Goal: Task Accomplishment & Management: Manage account settings

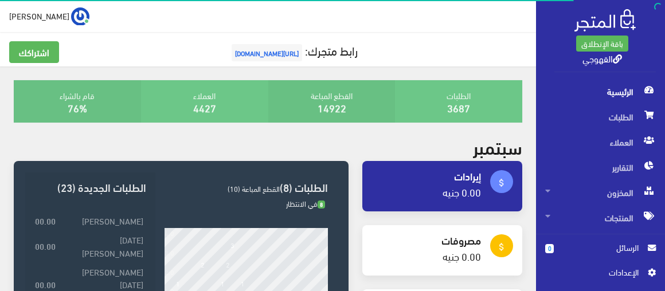
click at [582, 249] on span "الرسائل" at bounding box center [601, 247] width 76 height 13
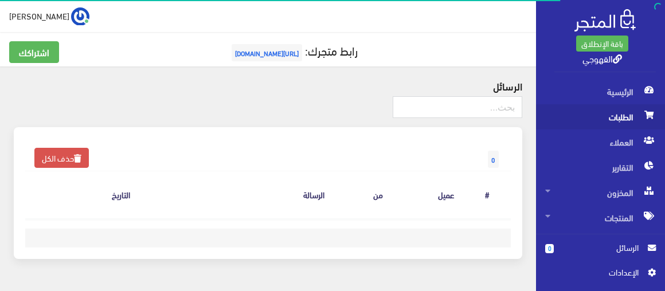
click at [593, 122] on span "الطلبات" at bounding box center [600, 116] width 111 height 25
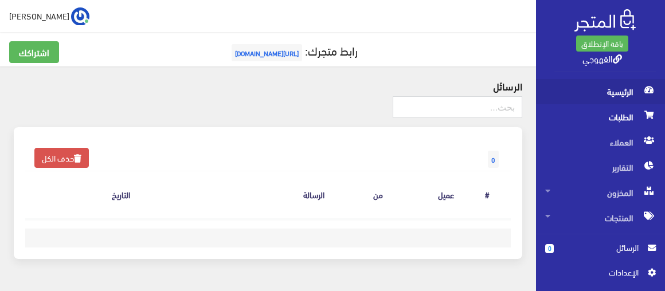
click at [597, 82] on span "الرئيسية" at bounding box center [600, 91] width 111 height 25
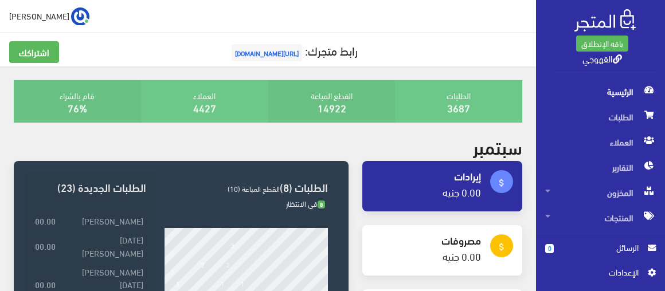
click at [610, 94] on span "الرئيسية" at bounding box center [600, 91] width 111 height 25
click at [315, 182] on h3 "الطلبات (8) القطع المباعة (10)" at bounding box center [245, 187] width 163 height 11
click at [241, 191] on span "القطع المباعة (10)" at bounding box center [254, 189] width 52 height 14
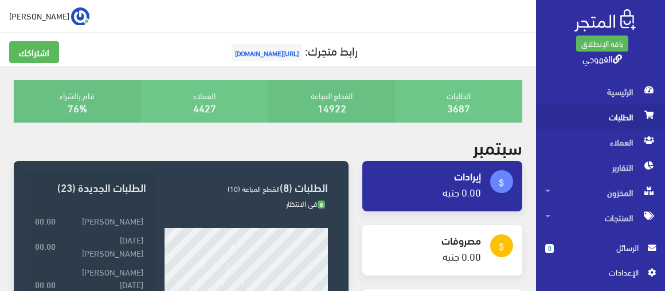
click at [611, 127] on span "الطلبات" at bounding box center [600, 116] width 111 height 25
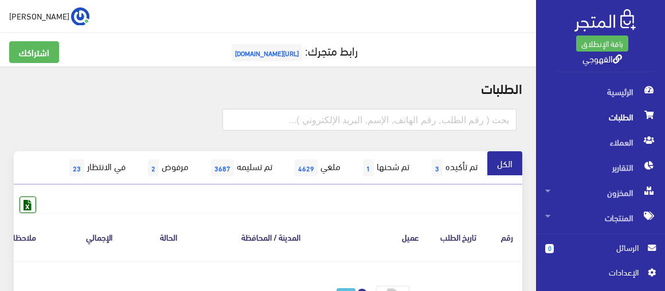
click at [605, 112] on span "الطلبات" at bounding box center [600, 116] width 111 height 25
click at [590, 217] on span "المنتجات" at bounding box center [600, 217] width 111 height 25
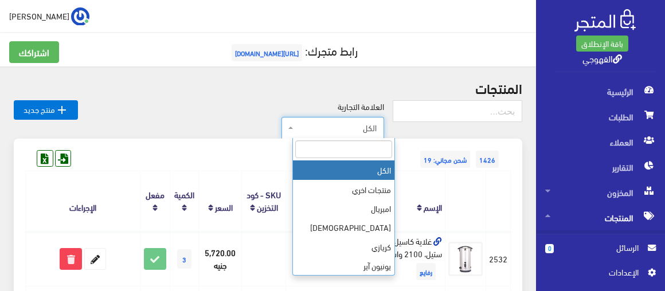
click at [335, 132] on span "الكل" at bounding box center [336, 127] width 81 height 11
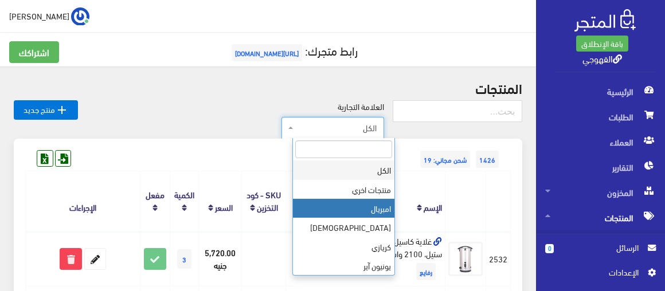
drag, startPoint x: 295, startPoint y: 182, endPoint x: 299, endPoint y: 207, distance: 25.5
select select "https://account.almatjar.store/products?brand=27"
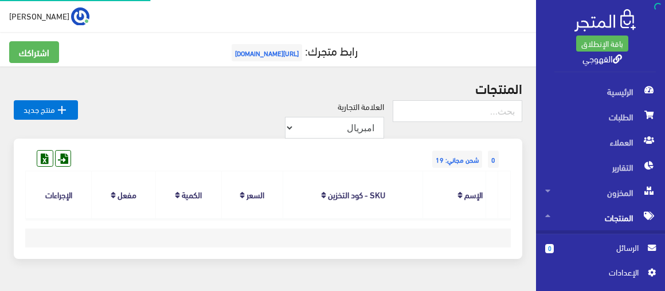
click at [357, 130] on select "الكل منتجات اخري امبريال فريش كريازي يونيون آير تورنيدو شارب L G الاسكا توشيبا …" at bounding box center [334, 128] width 99 height 22
select select "https://account.almatjar.store/products?brand=40"
click at [382, 116] on select "الكل منتجات اخري امبريال فريش كريازي يونيون آير تورنيدو شارب L G الاسكا توشيبا …" at bounding box center [378, 127] width 14 height 22
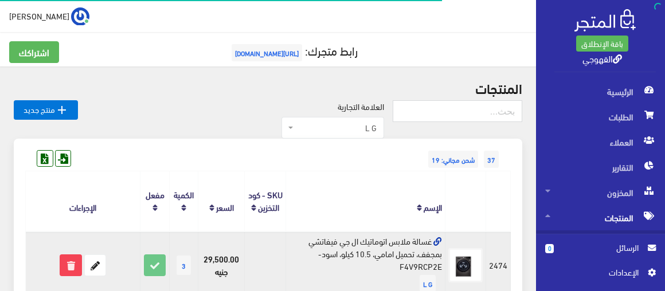
click at [337, 244] on td "غسالة ملابس اتوماتيك ال جي فيفاتشي بمجفف، تحميل امامي، 10.5 كيلو، اسود- F4V9RCP…" at bounding box center [364, 265] width 159 height 67
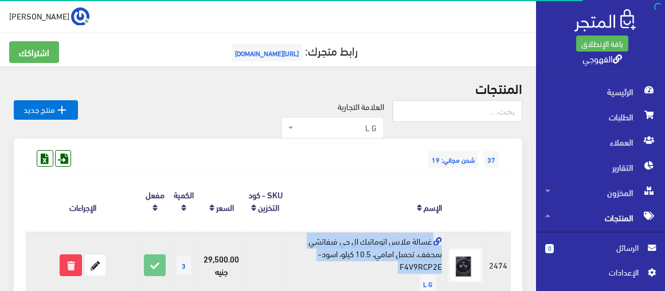
click at [337, 244] on td "غسالة ملابس اتوماتيك ال جي فيفاتشي بمجفف، تحميل امامي، 10.5 كيلو، اسود- F4V9RCP…" at bounding box center [364, 265] width 159 height 67
copy td "غسالة ملابس اتوماتيك ال جي فيفاتشي بمجفف، تحميل امامي، 10.5 كيلو، اسود- F4V9RCP…"
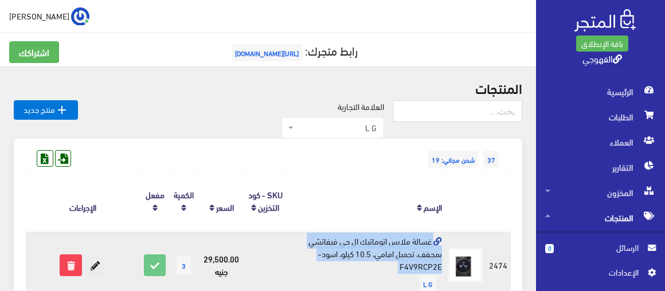
click at [96, 260] on icon at bounding box center [95, 265] width 21 height 21
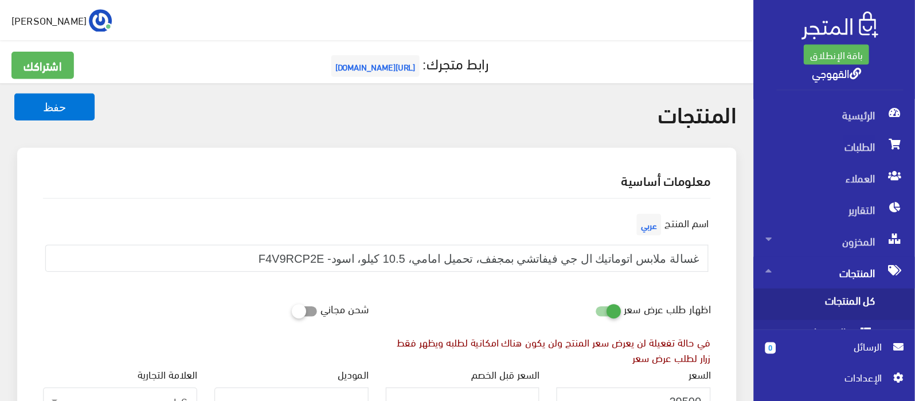
scroll to position [475, 0]
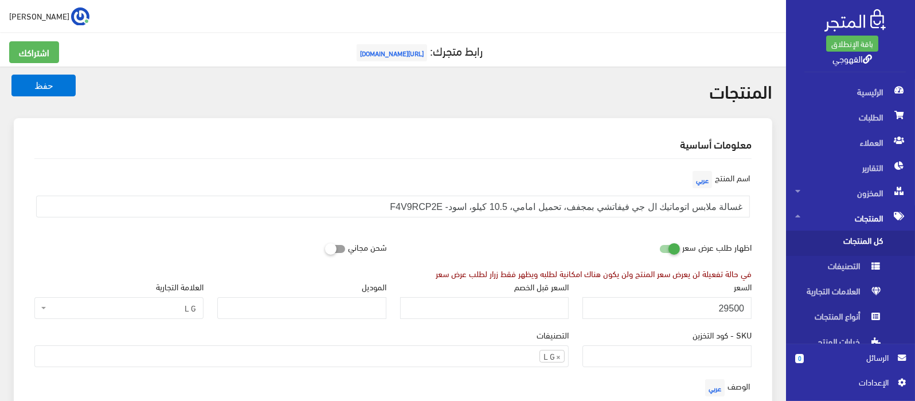
click at [664, 249] on div "اظهار طلب عرض سعر" at bounding box center [703, 247] width 111 height 22
click at [664, 291] on input "29500" at bounding box center [666, 308] width 169 height 22
paste input "3577"
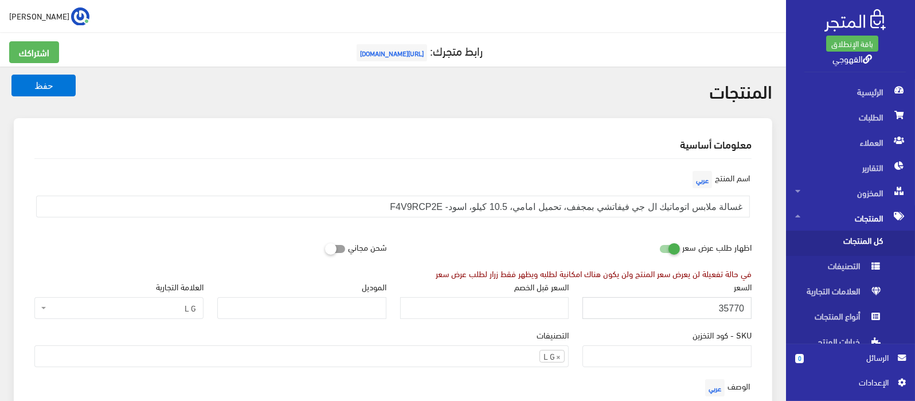
type input "35770"
click at [659, 248] on icon at bounding box center [659, 248] width 0 height 10
click at [659, 248] on input "checkbox" at bounding box center [648, 245] width 21 height 11
checkbox input "false"
click at [61, 80] on button "حفظ" at bounding box center [43, 86] width 64 height 22
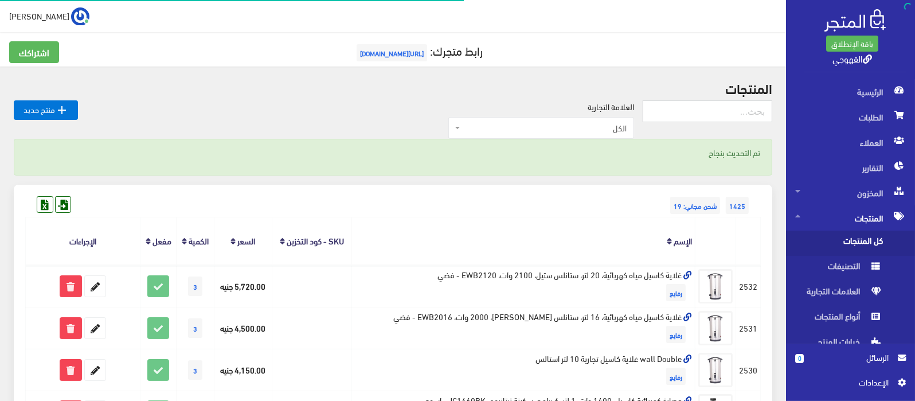
click at [544, 125] on span "الكل" at bounding box center [545, 127] width 164 height 11
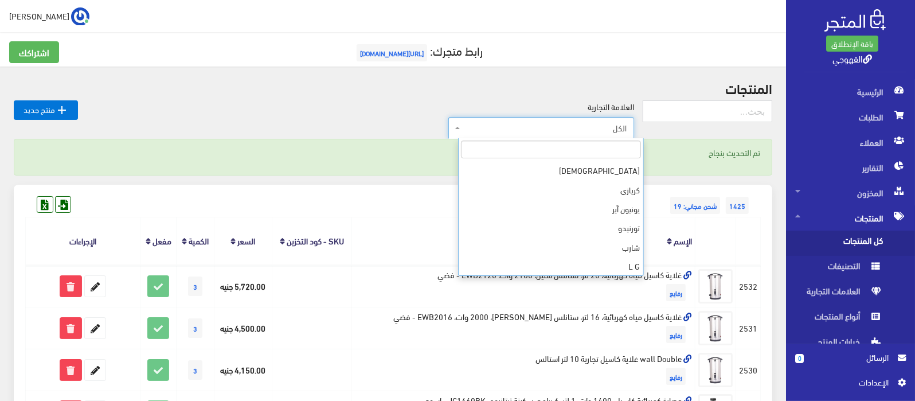
scroll to position [76, 0]
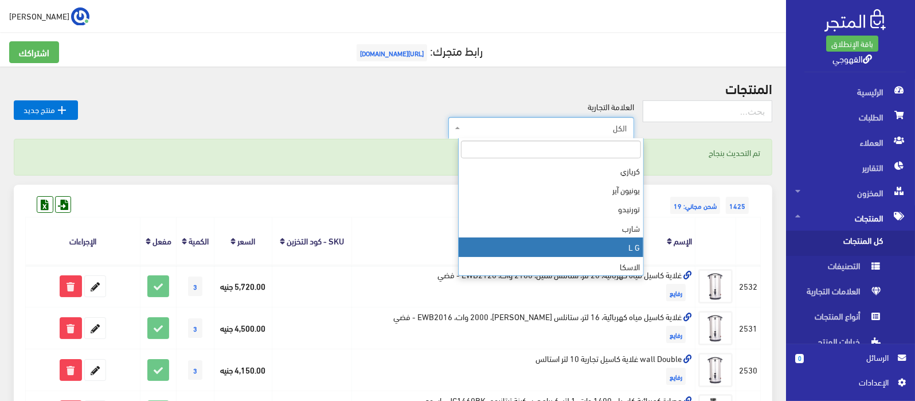
select select "https://account.almatjar.store/products?brand=40"
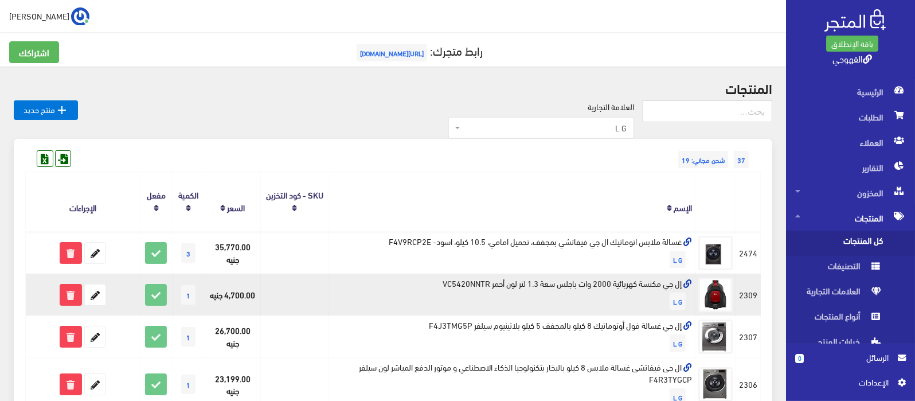
click at [615, 281] on td "إل جي مكنسة كهربائية 2000 وات باجلس سعة 1.3 لتر لون أحمر VC5420NNTR L G" at bounding box center [511, 294] width 367 height 42
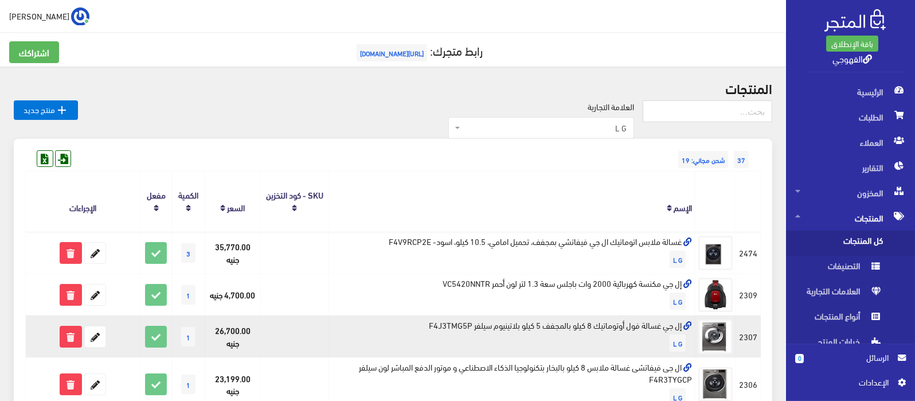
click at [639, 320] on td "إل جي غسالة فول أوتوماتيك 8 كيلو بالمجفف 5 كيلو بلاتينيوم سيلفر F4J3TMG5P L G" at bounding box center [511, 336] width 367 height 42
copy td "إل جي غسالة فول أوتوماتيك 8 كيلو بالمجفف 5 كيلو بلاتينيوم سيلفر F4J3TMG5P"
click at [97, 330] on icon at bounding box center [95, 336] width 21 height 21
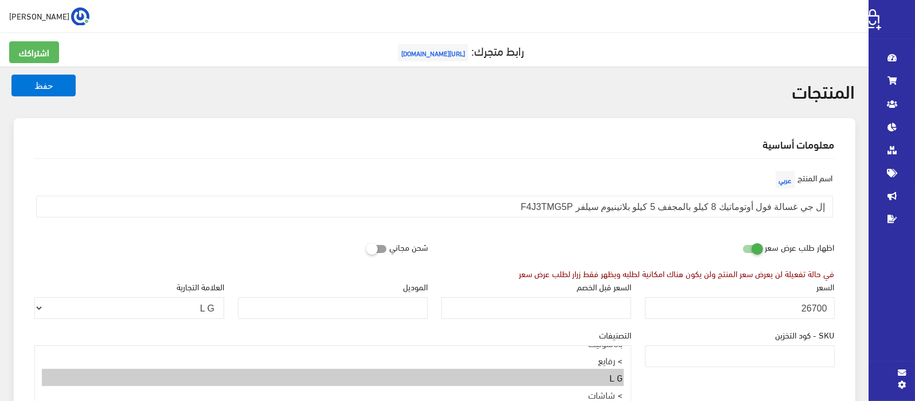
scroll to position [477, 0]
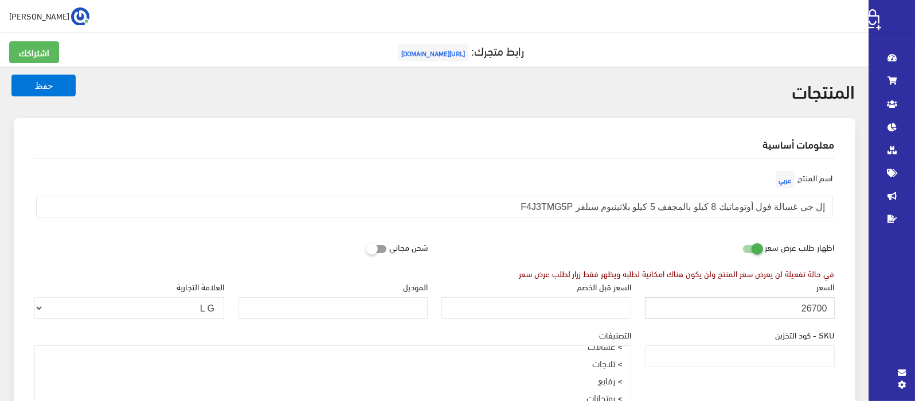
click at [692, 308] on input "26700" at bounding box center [740, 308] width 190 height 22
paste input "799"
type input "27990"
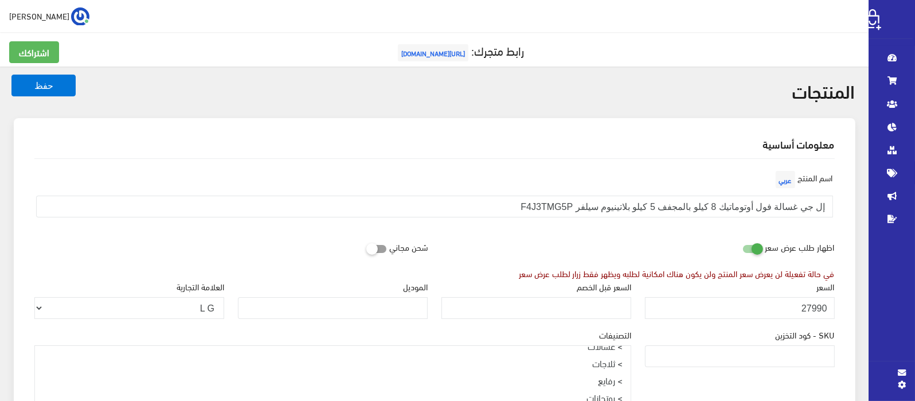
click at [742, 249] on icon at bounding box center [742, 248] width 0 height 10
click at [742, 249] on input "checkbox" at bounding box center [732, 245] width 21 height 11
checkbox input "false"
click at [11, 75] on button "حفظ" at bounding box center [43, 86] width 64 height 22
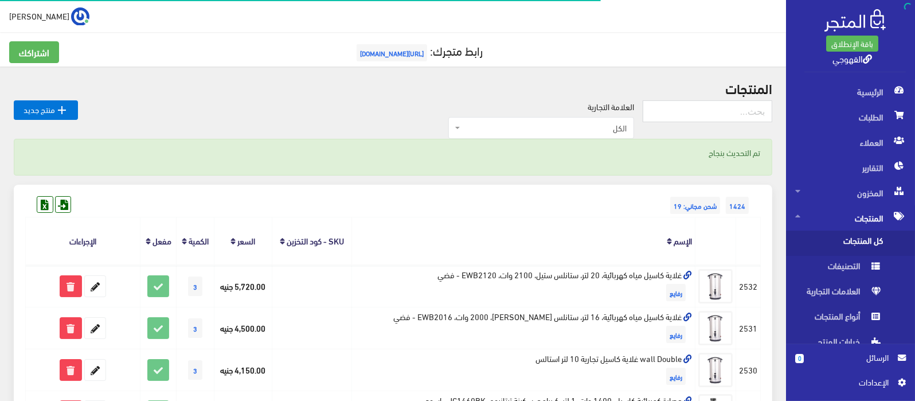
click at [619, 129] on span "الكل" at bounding box center [545, 127] width 164 height 11
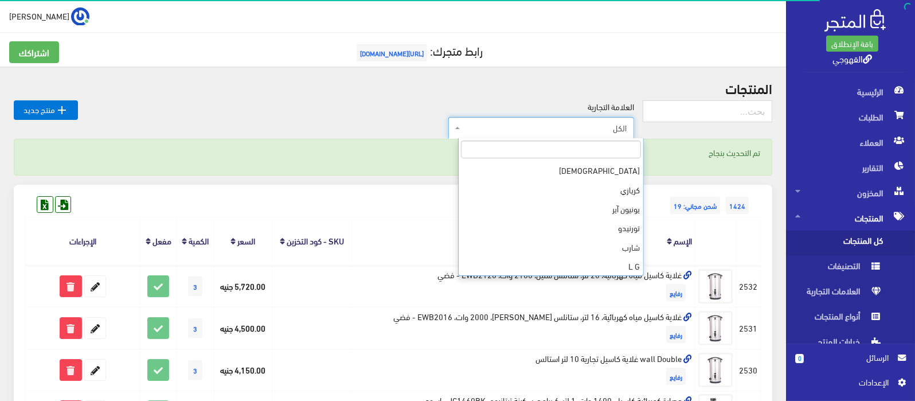
scroll to position [76, 0]
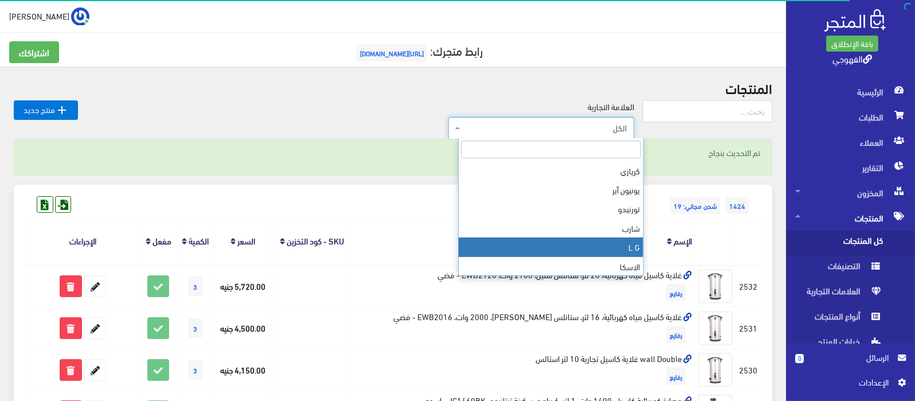
select select "[URL][DOMAIN_NAME]"
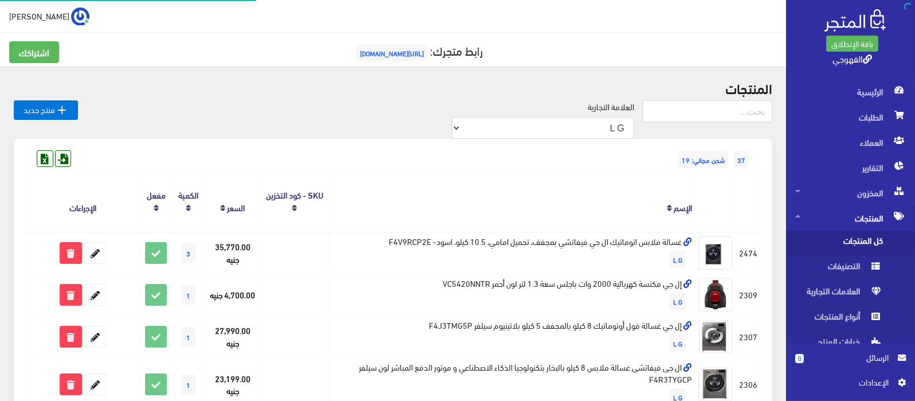
click at [659, 173] on th "الإسم" at bounding box center [511, 201] width 367 height 60
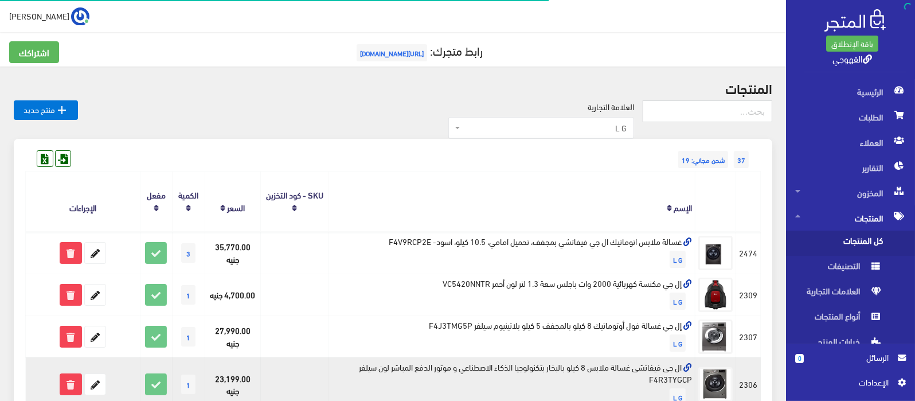
click at [660, 373] on td "ال جى فيفاتشى غسالة ملابس 8 كيلو بالبخار بتكنولوجيا الذكاء الاصطناعي و موتور ال…" at bounding box center [511, 384] width 367 height 54
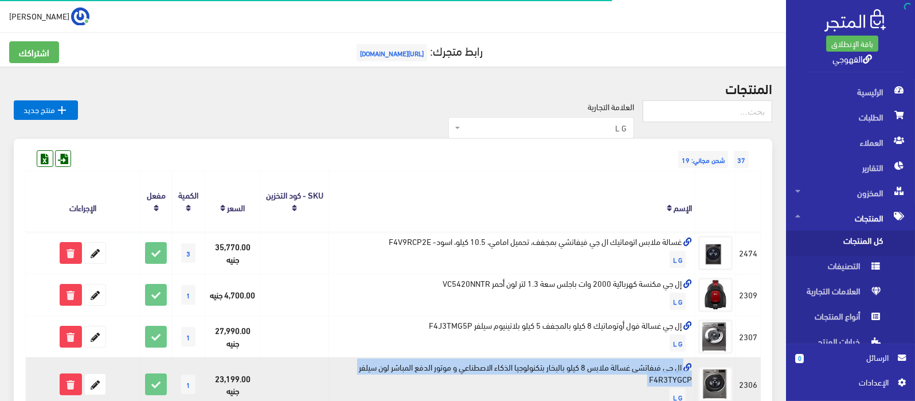
click at [660, 373] on td "ال جى فيفاتشى غسالة ملابس 8 كيلو بالبخار بتكنولوجيا الذكاء الاصطناعي و موتور ال…" at bounding box center [511, 384] width 367 height 54
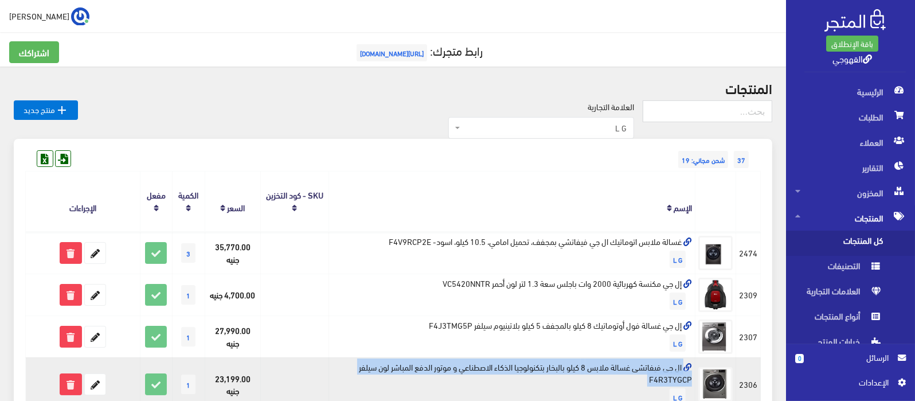
copy td "ال جى فيفاتشى غسالة ملابس 8 كيلو بالبخار بتكنولوجيا الذكاء الاصطناعي و موتور ال…"
click at [88, 379] on icon at bounding box center [95, 384] width 21 height 21
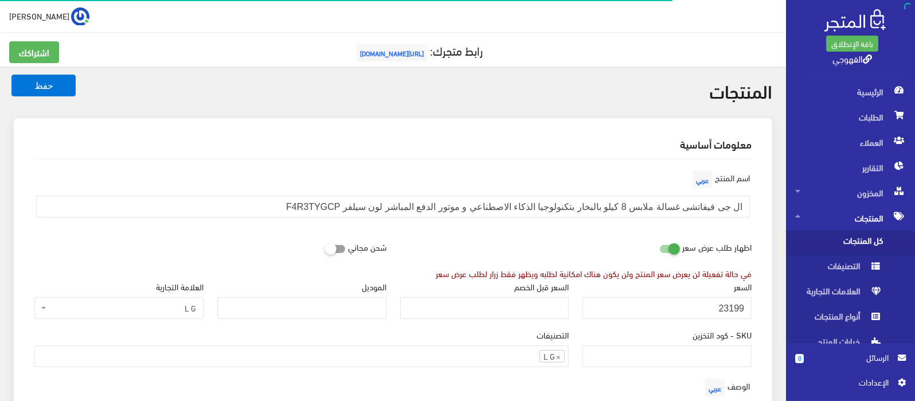
scroll to position [477, 0]
click at [712, 314] on input "23199" at bounding box center [666, 308] width 169 height 22
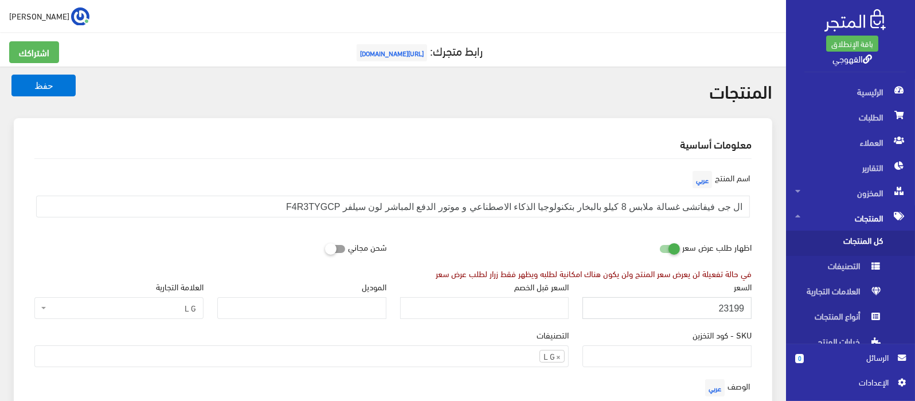
paste input "5554"
drag, startPoint x: 712, startPoint y: 314, endPoint x: 669, endPoint y: 251, distance: 76.3
type input "25554"
click at [659, 251] on icon at bounding box center [659, 248] width 0 height 10
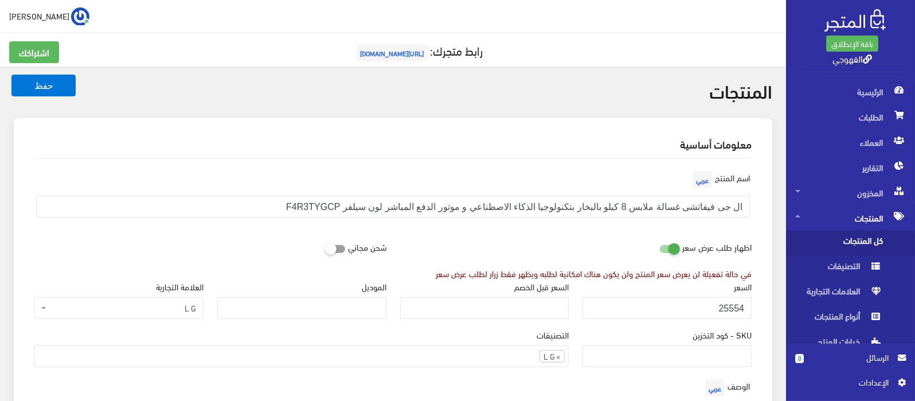
click at [659, 251] on input "checkbox" at bounding box center [648, 245] width 21 height 11
checkbox input "false"
click at [11, 75] on button "حفظ" at bounding box center [43, 86] width 64 height 22
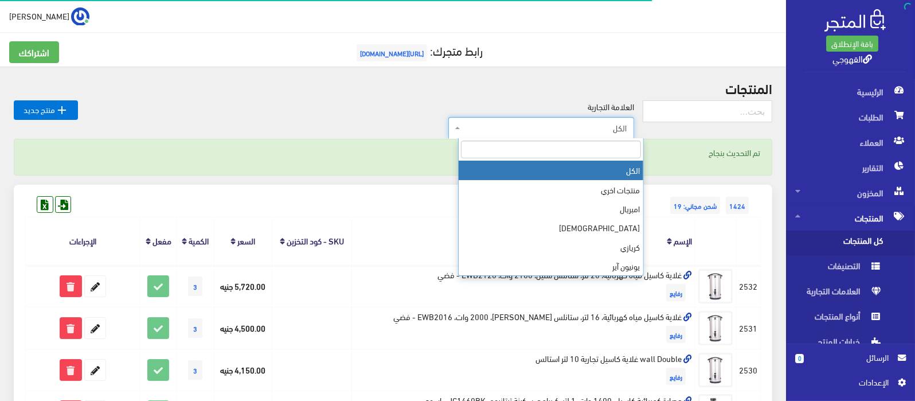
click at [516, 132] on span "الكل" at bounding box center [545, 127] width 164 height 11
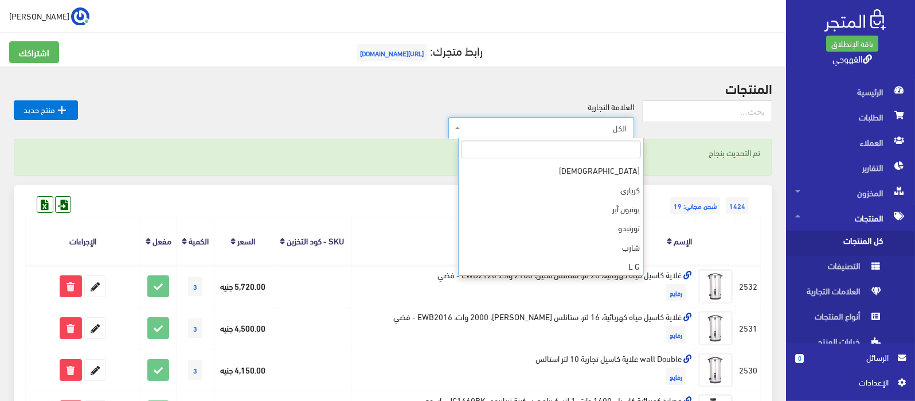
scroll to position [76, 0]
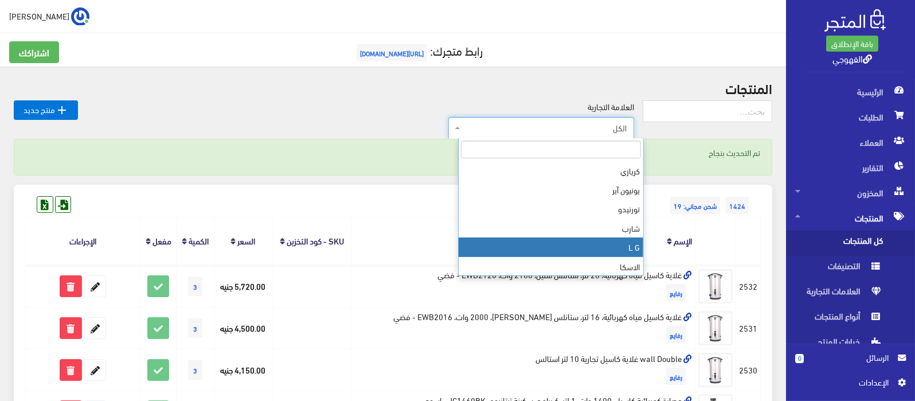
select select "https://account.almatjar.store/products?brand=40"
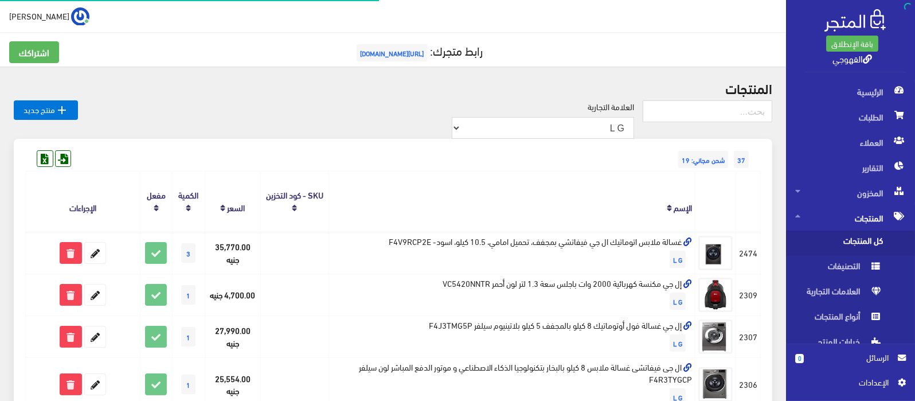
click at [558, 179] on th "الإسم" at bounding box center [511, 201] width 367 height 60
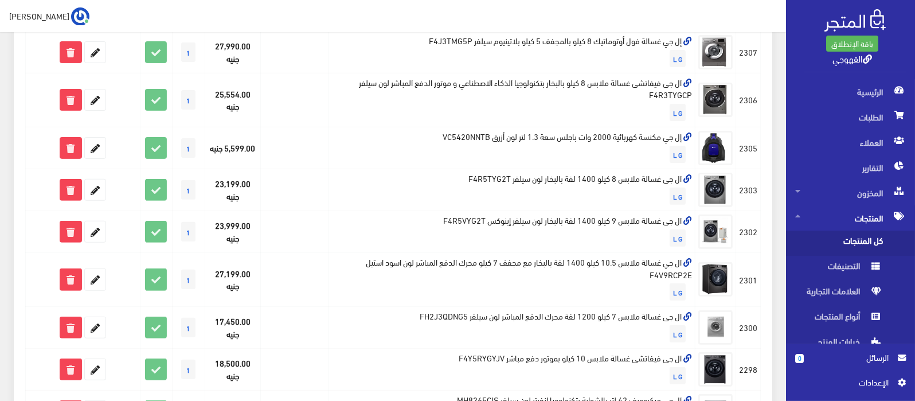
scroll to position [287, 0]
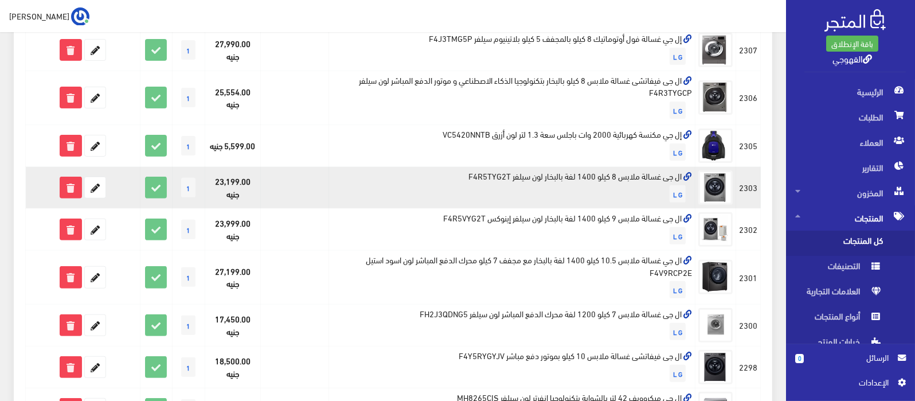
click at [567, 179] on td "ال جى غسالة ملابس 8 كيلو 1400 لفة بالبخار لون سيلفر F4R5TYG2T L G" at bounding box center [511, 188] width 367 height 42
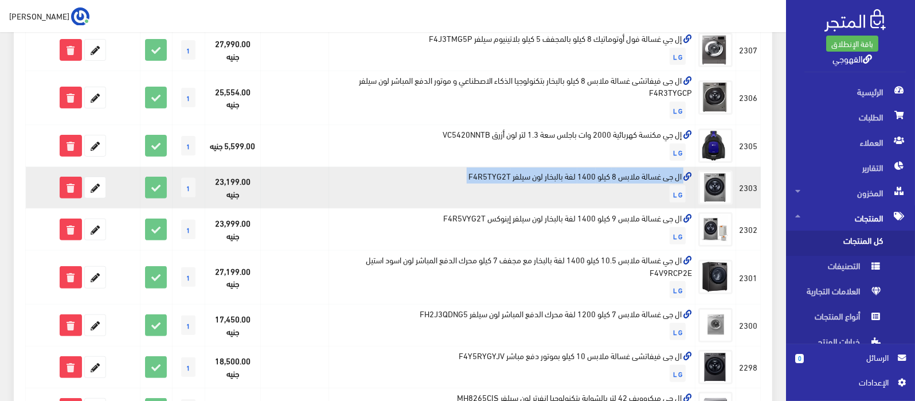
click at [567, 179] on td "ال جى غسالة ملابس 8 كيلو 1400 لفة بالبخار لون سيلفر F4R5TYG2T L G" at bounding box center [511, 188] width 367 height 42
copy td "ال جى غسالة ملابس 8 كيلو 1400 لفة بالبخار لون سيلفر F4R5TYG2T"
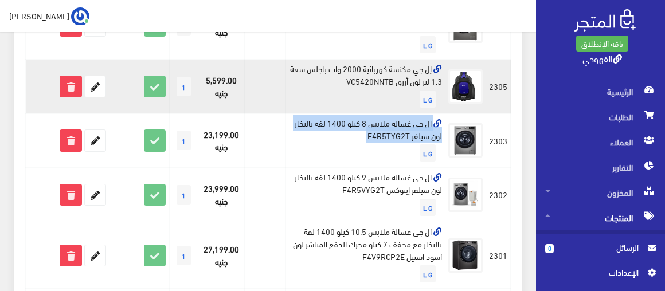
scroll to position [424, 0]
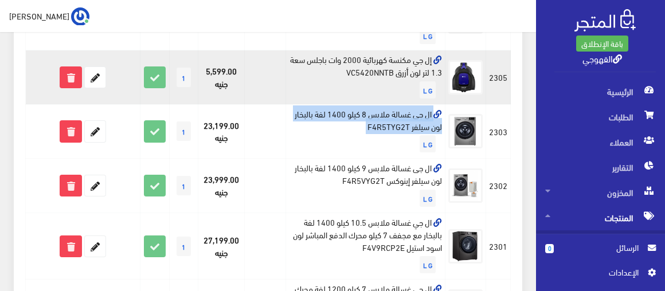
copy td "ال جى غسالة ملابس 8 كيلو 1400 لفة بالبخار لون سيلفر F4R5TYG2T"
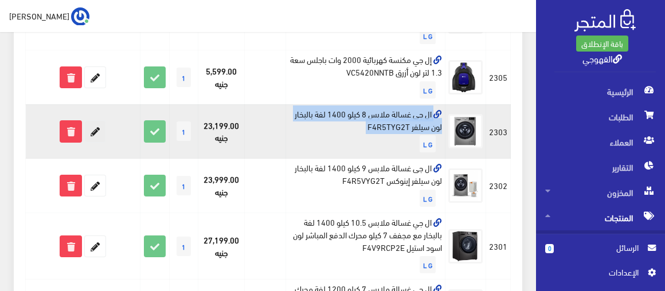
click at [98, 129] on icon at bounding box center [95, 131] width 21 height 21
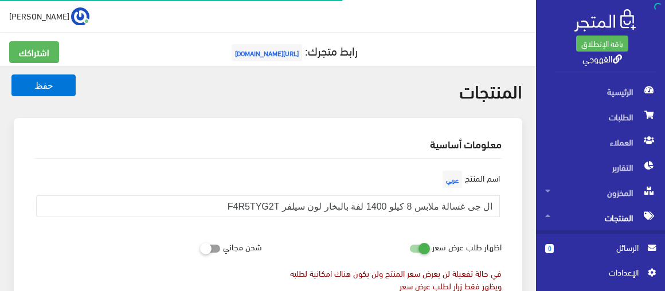
scroll to position [475, 0]
click at [407, 236] on div "اظهار طلب عرض سعر" at bounding box center [453, 247] width 111 height 22
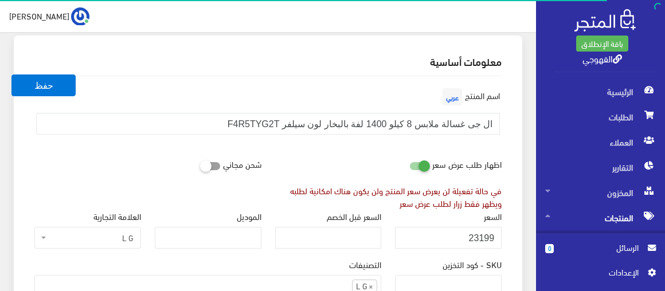
scroll to position [83, 0]
click at [407, 236] on input "23200" at bounding box center [448, 237] width 107 height 22
click at [434, 236] on input "23200" at bounding box center [448, 237] width 107 height 22
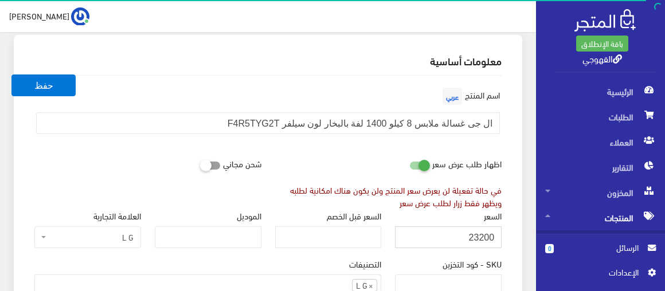
paste input "051"
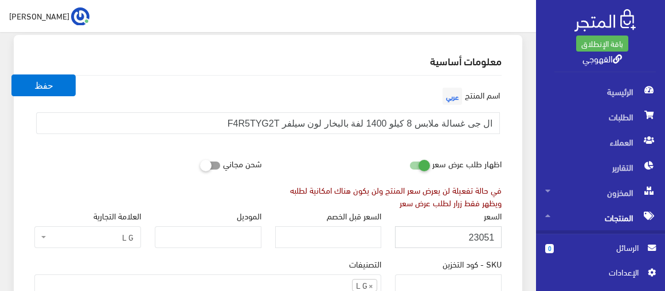
type input "23051"
click at [443, 164] on label "اظهار طلب عرض سعر" at bounding box center [466, 163] width 69 height 22
click at [409, 164] on icon at bounding box center [409, 165] width 0 height 10
click at [409, 164] on input "checkbox" at bounding box center [399, 162] width 21 height 11
checkbox input "false"
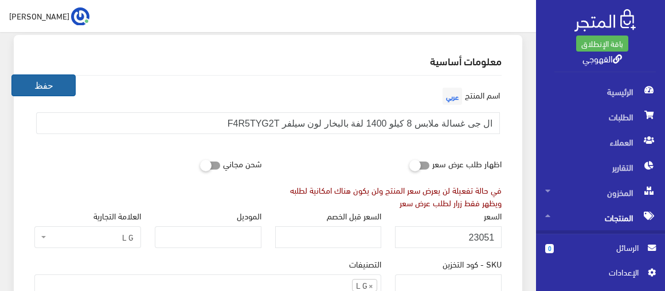
click at [65, 88] on button "حفظ" at bounding box center [43, 86] width 64 height 22
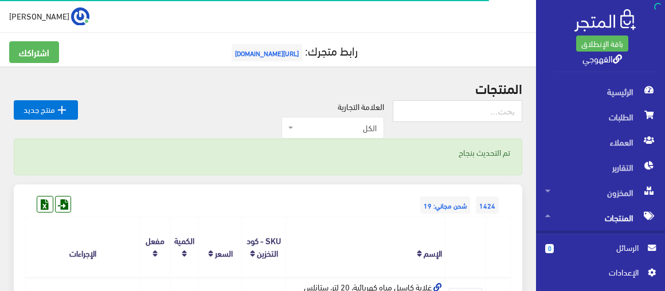
drag, startPoint x: 286, startPoint y: 99, endPoint x: 320, endPoint y: 133, distance: 48.6
click at [320, 133] on span "الكل" at bounding box center [336, 127] width 81 height 11
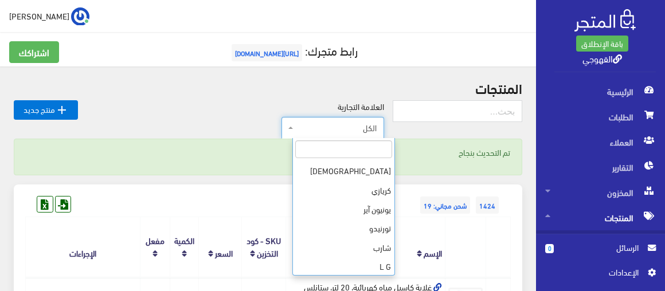
scroll to position [76, 0]
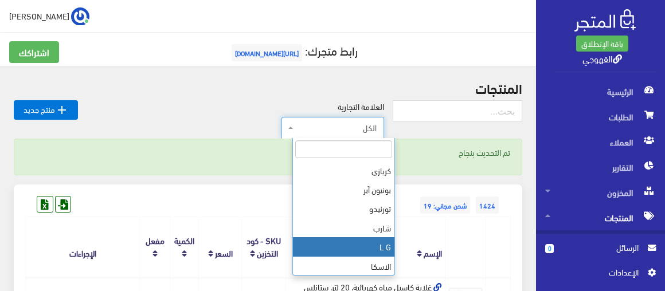
select select "https://account.almatjar.store/products?brand=40"
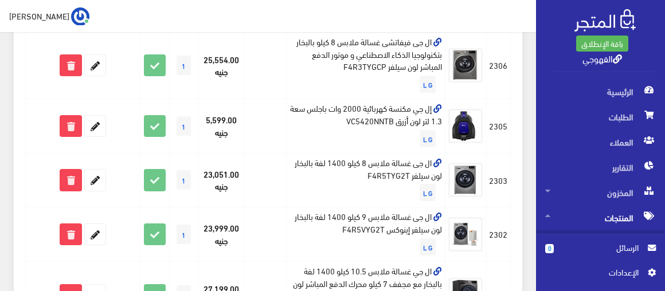
scroll to position [395, 0]
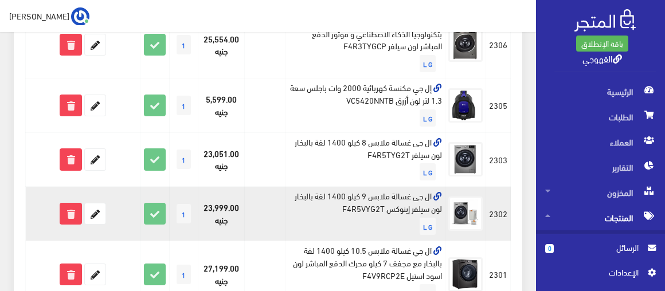
click at [350, 203] on td "ال جى غسالة ملابس 9 كيلو 1400 لفة بالبخار لون سيلفر إينوكس F4R5VYG2T L G" at bounding box center [364, 214] width 159 height 54
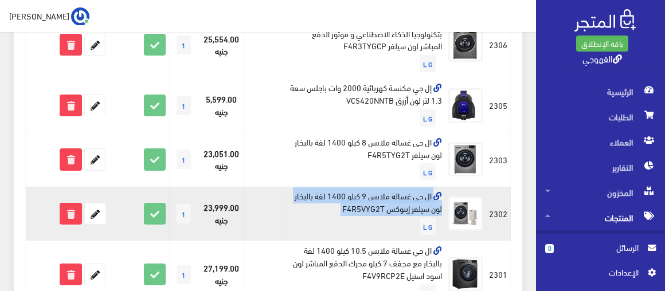
click at [350, 203] on td "ال جى غسالة ملابس 9 كيلو 1400 لفة بالبخار لون سيلفر إينوكس F4R5VYG2T L G" at bounding box center [364, 214] width 159 height 54
copy td "ال جى غسالة ملابس 9 كيلو 1400 لفة بالبخار لون سيلفر إينوكس F4R5VYG2T"
click at [155, 217] on icon at bounding box center [154, 213] width 21 height 21
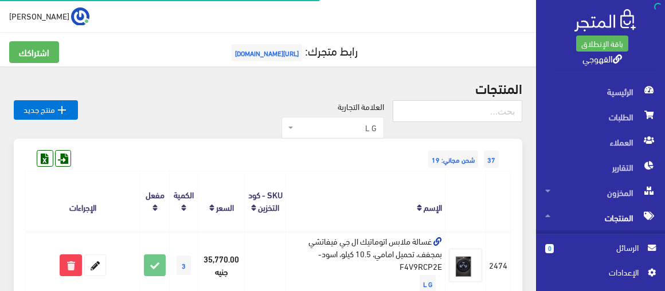
click at [300, 182] on th "الإسم" at bounding box center [364, 201] width 159 height 60
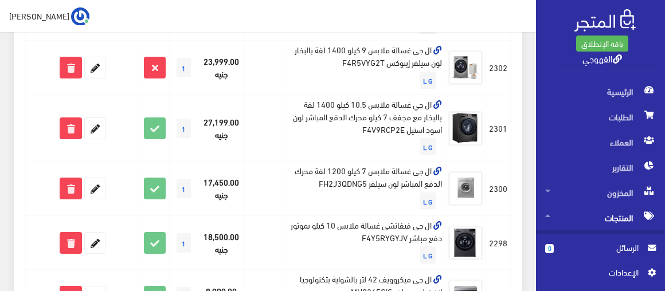
scroll to position [521, 0]
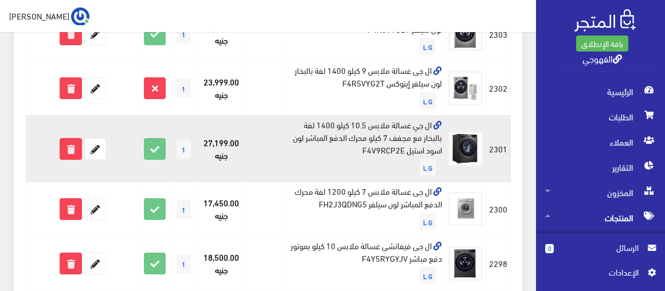
click at [399, 139] on td "ال جي غسالة ملابس 10.5 كيلو 1400 لفة بالبخار مع مجفف 7 كيلو محرك الدفع المباشر …" at bounding box center [364, 148] width 159 height 66
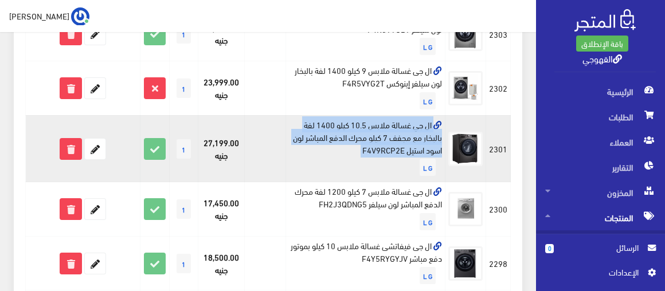
click at [399, 139] on td "ال جي غسالة ملابس 10.5 كيلو 1400 لفة بالبخار مع مجفف 7 كيلو محرك الدفع المباشر …" at bounding box center [364, 148] width 159 height 66
copy td "ال جي غسالة ملابس 10.5 كيلو 1400 لفة بالبخار مع مجفف 7 كيلو محرك الدفع المباشر …"
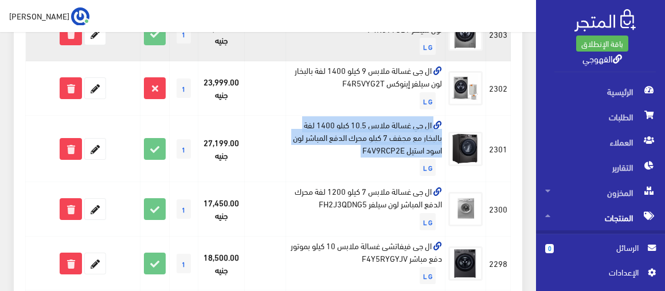
copy td "ال جي غسالة ملابس 10.5 كيلو 1400 لفة بالبخار مع مجفف 7 كيلو محرك الدفع المباشر …"
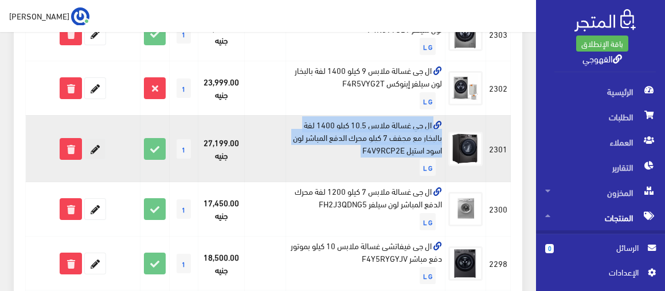
click at [100, 152] on icon at bounding box center [95, 149] width 21 height 21
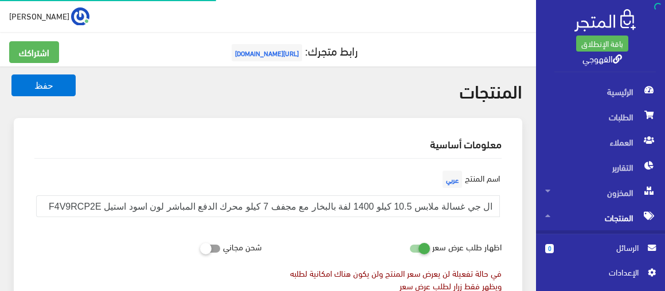
scroll to position [475, 0]
click at [409, 249] on icon at bounding box center [409, 248] width 0 height 10
click at [409, 249] on input "checkbox" at bounding box center [399, 245] width 21 height 11
checkbox input "false"
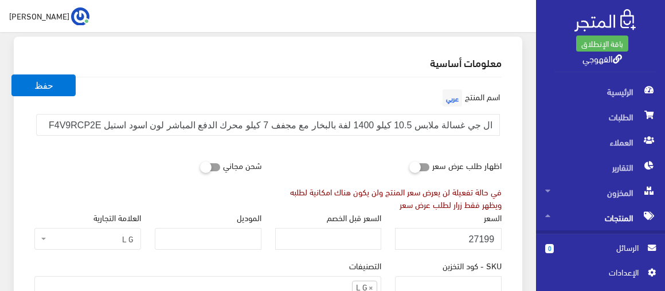
scroll to position [83, 0]
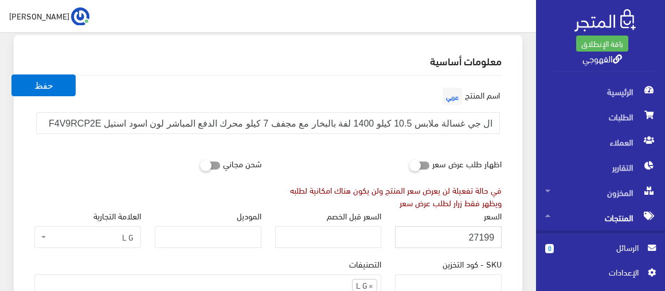
drag, startPoint x: 450, startPoint y: 248, endPoint x: 457, endPoint y: 238, distance: 11.6
click at [457, 238] on div "السعر 27199" at bounding box center [448, 233] width 120 height 48
click at [457, 238] on input "27199" at bounding box center [448, 237] width 107 height 22
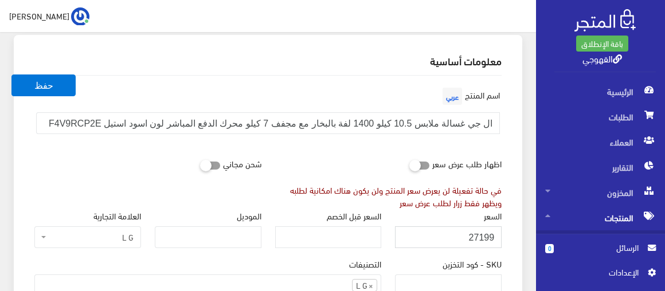
paste input "35770"
type input "35770"
click at [61, 85] on button "حفظ" at bounding box center [43, 86] width 64 height 22
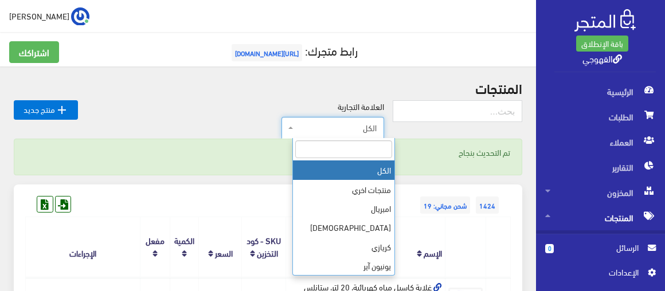
click at [341, 134] on span "الكل" at bounding box center [332, 128] width 103 height 22
click at [348, 152] on input "search" at bounding box center [343, 149] width 97 height 18
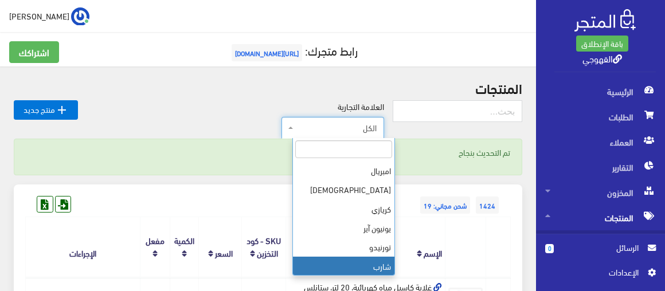
scroll to position [57, 0]
select select "[URL][DOMAIN_NAME]"
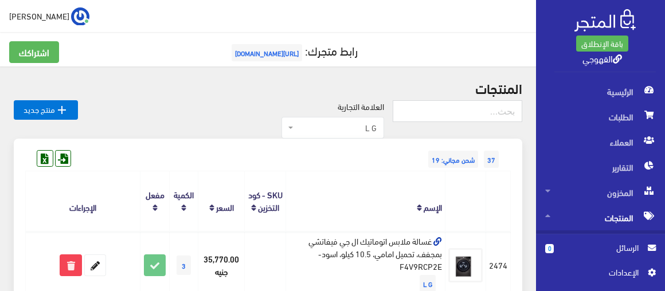
click at [335, 175] on th "الإسم" at bounding box center [364, 201] width 159 height 60
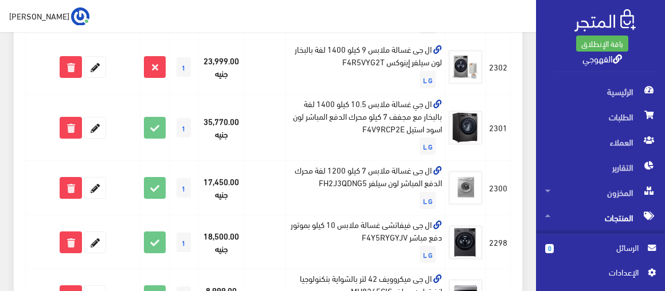
scroll to position [542, 0]
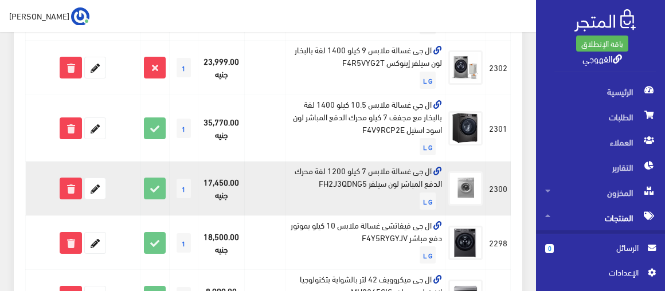
click at [356, 178] on td "ال جى غسالة ملابس 7 كيلو 1200 لفة محرك الدفع المباشر لون سيلفر FH2J3QDNG5 L G" at bounding box center [364, 189] width 159 height 54
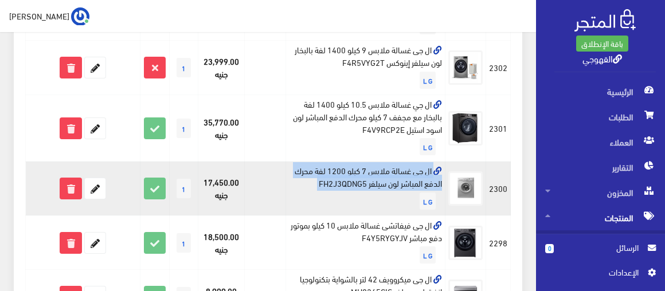
click at [356, 178] on td "ال جى غسالة ملابس 7 كيلو 1200 لفة محرك الدفع المباشر لون سيلفر FH2J3QDNG5 L G" at bounding box center [364, 189] width 159 height 54
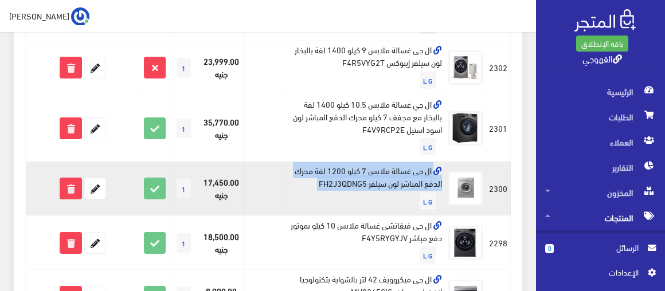
click at [356, 178] on td "ال جى غسالة ملابس 7 كيلو 1200 لفة محرك الدفع المباشر لون سيلفر FH2J3QDNG5 L G" at bounding box center [364, 189] width 159 height 54
copy td "ال جى غسالة ملابس 7 كيلو 1200 لفة محرك الدفع المباشر لون سيلفر FH2J3QDNG5"
click at [92, 187] on icon at bounding box center [95, 188] width 21 height 21
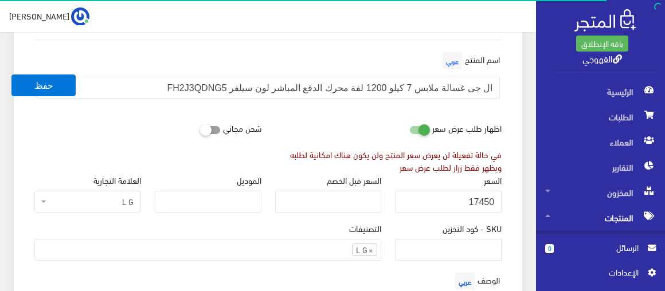
scroll to position [125, 0]
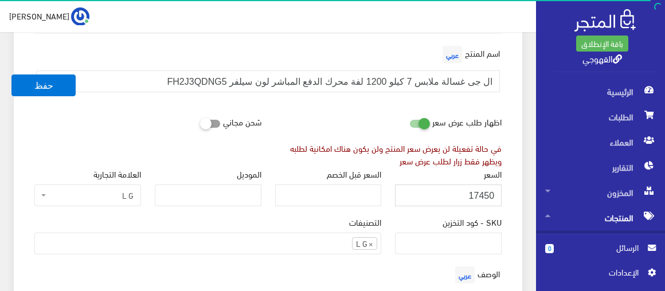
click at [481, 199] on input "17450" at bounding box center [448, 196] width 107 height 22
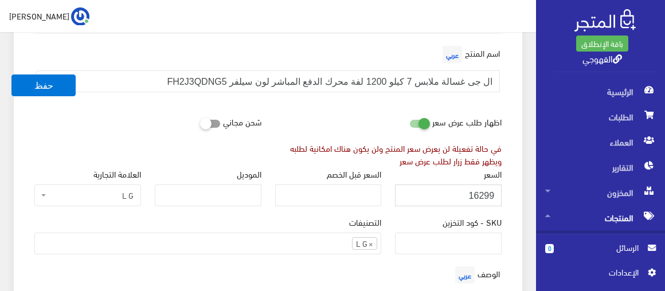
type input "16299"
click at [432, 124] on div "اظهار طلب عرض سعر" at bounding box center [453, 122] width 111 height 22
click at [409, 123] on icon at bounding box center [409, 123] width 0 height 10
click at [409, 123] on input "checkbox" at bounding box center [399, 120] width 21 height 11
checkbox input "false"
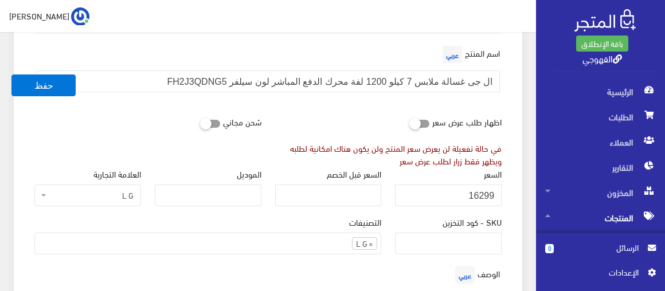
click at [11, 75] on button "حفظ" at bounding box center [43, 86] width 64 height 22
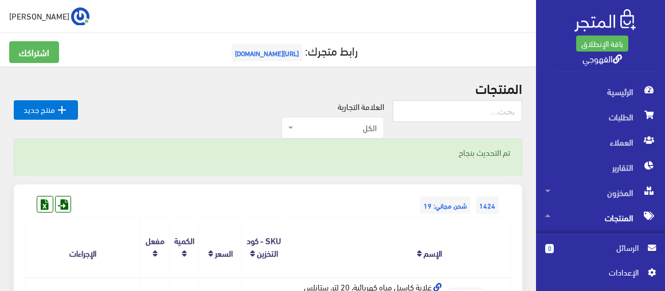
click at [339, 130] on span "الكل" at bounding box center [336, 127] width 81 height 11
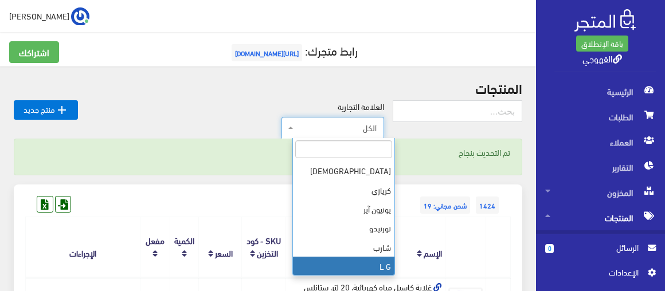
scroll to position [76, 0]
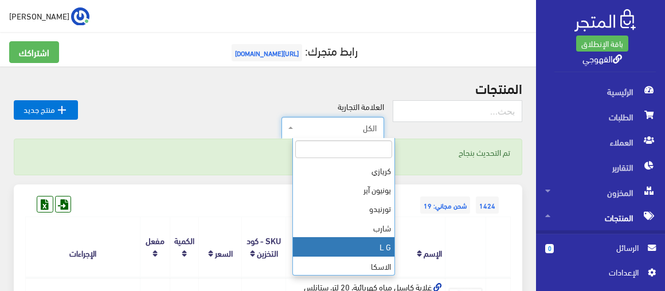
select select "[URL][DOMAIN_NAME]"
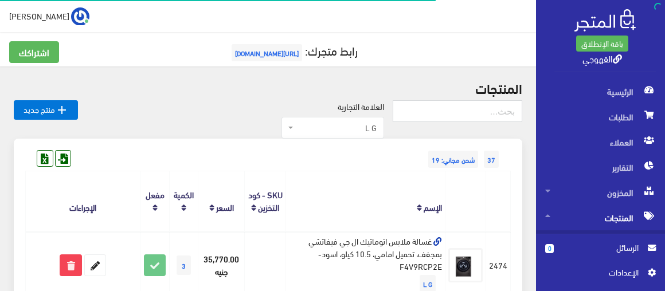
click at [382, 189] on th "الإسم" at bounding box center [364, 201] width 159 height 60
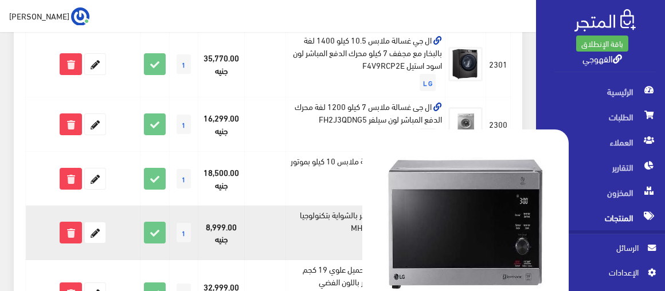
scroll to position [604, 0]
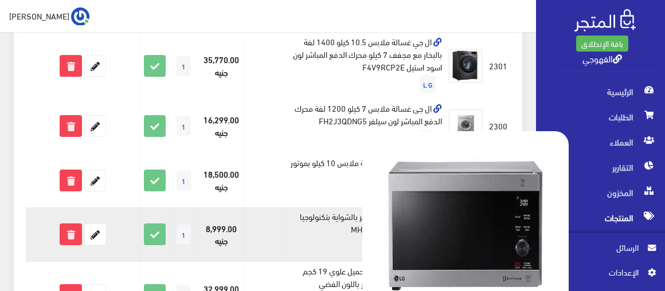
click at [338, 158] on td "ال جى فيفاتشى غسالة ملابس 10 كيلو بموتور دفع مباشر F4Y5RYGYJV L G" at bounding box center [364, 180] width 159 height 54
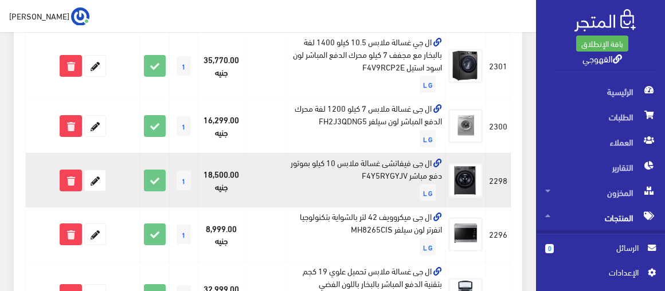
drag, startPoint x: 473, startPoint y: 227, endPoint x: 338, endPoint y: 158, distance: 151.7
click at [338, 158] on td "ال جى فيفاتشى غسالة ملابس 10 كيلو بموتور دفع مباشر F4Y5RYGYJV L G" at bounding box center [364, 180] width 159 height 54
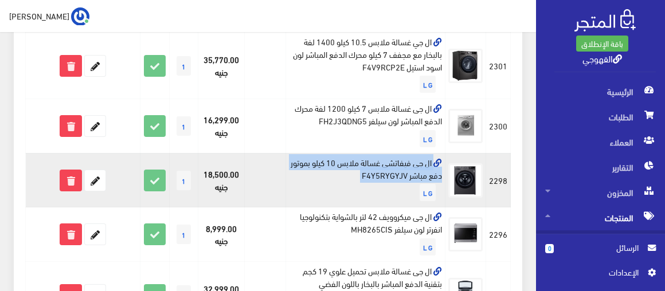
click at [338, 158] on td "ال جى فيفاتشى غسالة ملابس 10 كيلو بموتور دفع مباشر F4Y5RYGYJV L G" at bounding box center [364, 180] width 159 height 54
copy td "ال جى فيفاتشى غسالة ملابس 10 كيلو بموتور دفع مباشر F4Y5RYGYJV"
